Goal: Find specific page/section

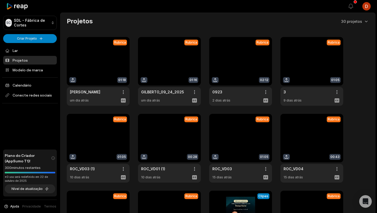
click at [40, 63] on link "Projetos" at bounding box center [30, 60] width 54 height 9
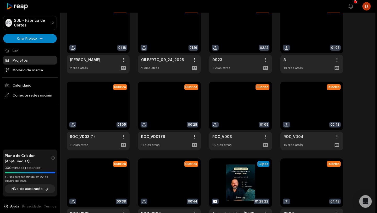
scroll to position [92, 0]
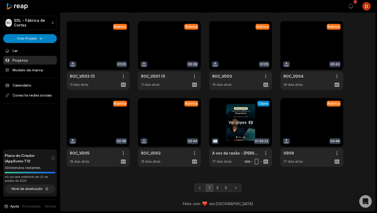
click at [234, 134] on link at bounding box center [240, 132] width 63 height 69
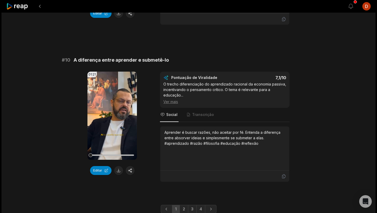
scroll to position [1430, 0]
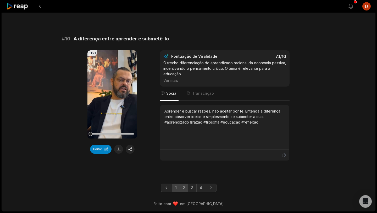
click at [185, 187] on link "2" at bounding box center [184, 187] width 9 height 8
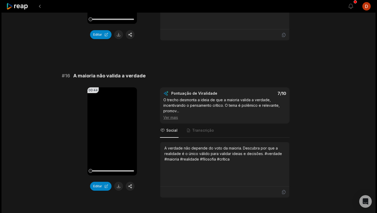
scroll to position [775, 0]
